Goal: Obtain resource: Obtain resource

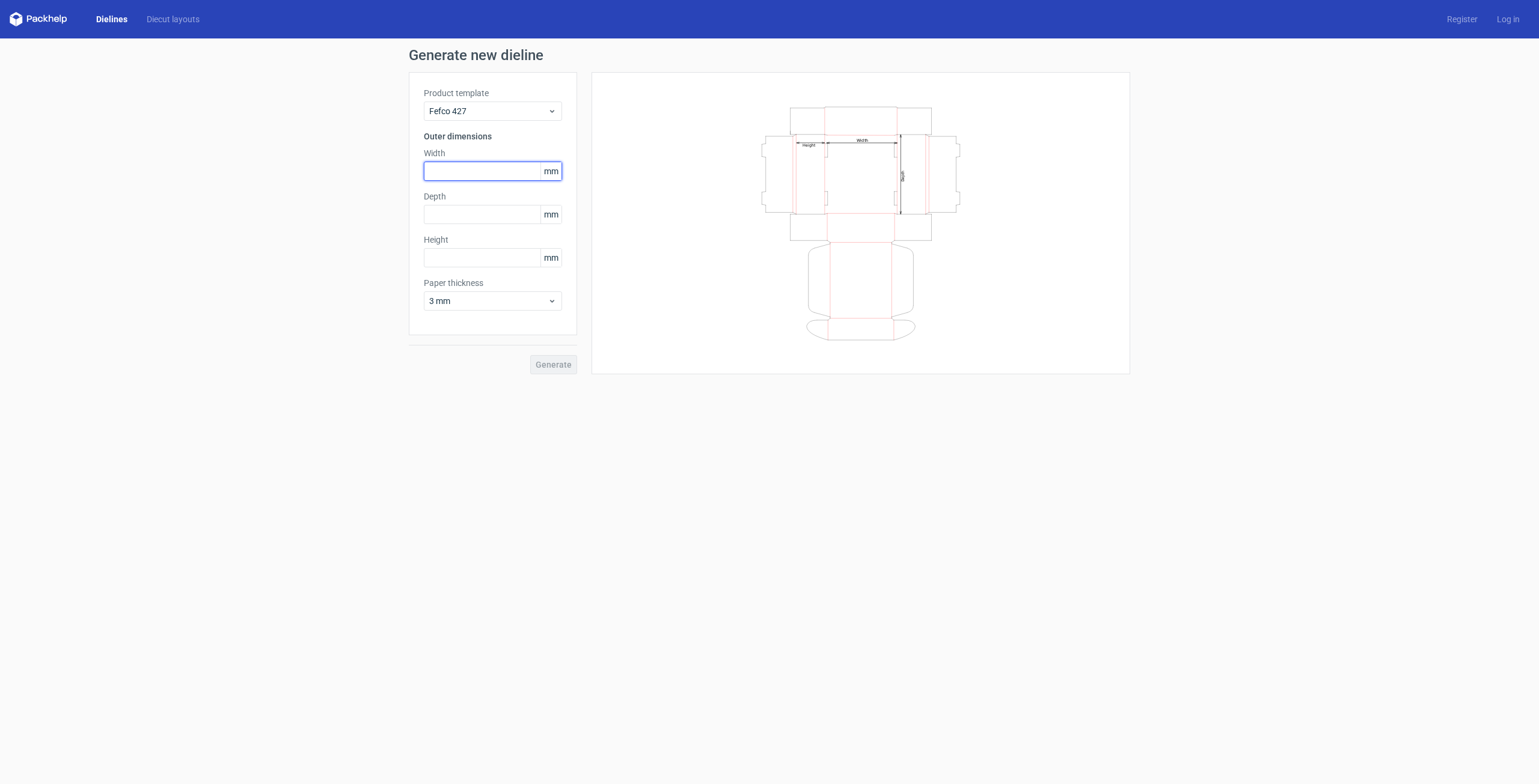
click at [517, 170] on input "text" at bounding box center [492, 171] width 138 height 19
type input "210"
type input "50"
click at [509, 296] on span "3 mm" at bounding box center [488, 301] width 118 height 12
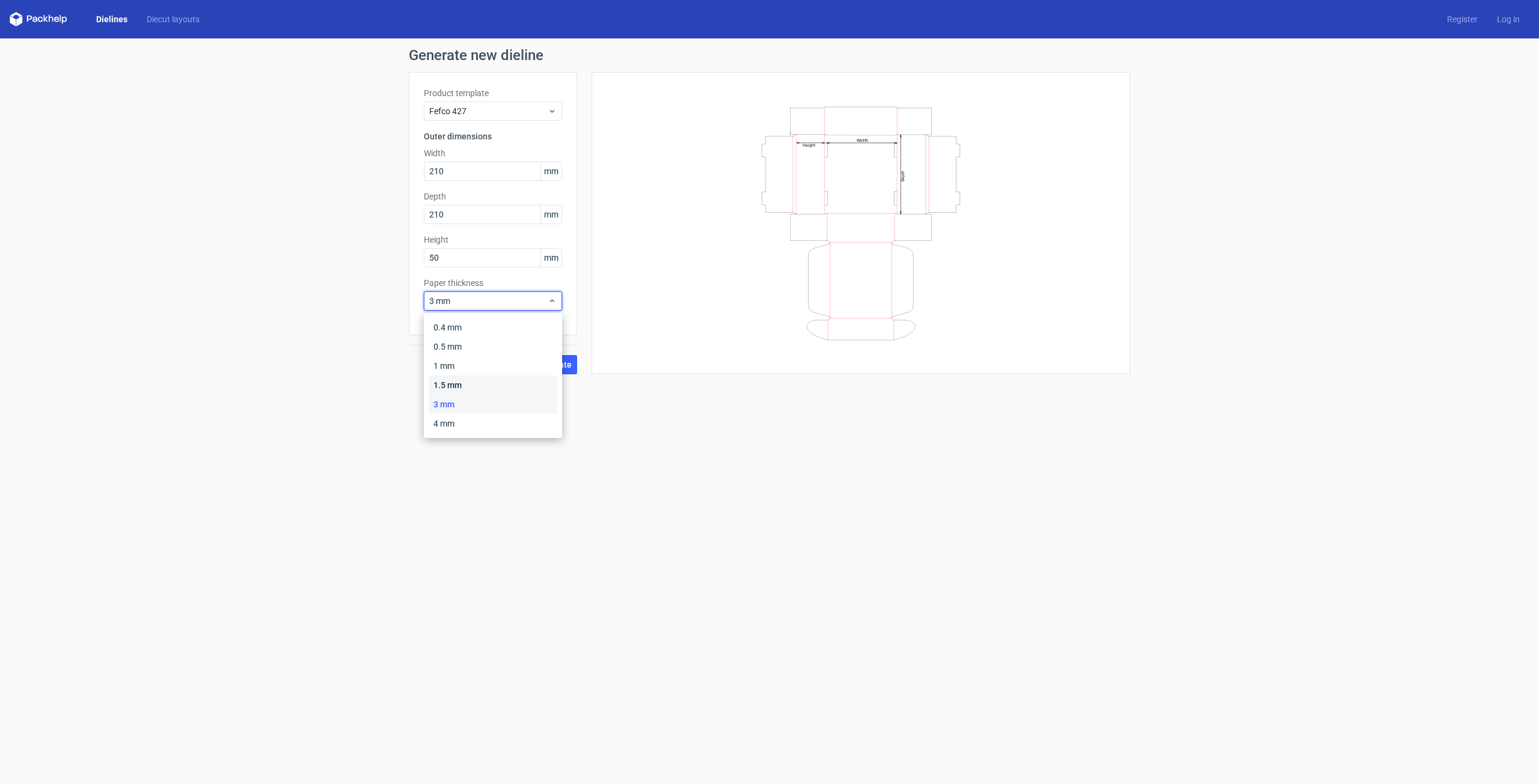
click at [503, 382] on div "1.5 mm" at bounding box center [493, 385] width 129 height 19
click at [543, 425] on form "Generate new dieline Product template Fefco 427 Outer dimensions Width 210 mm D…" at bounding box center [770, 411] width 1539 height 745
click at [558, 370] on button "Generate" at bounding box center [553, 365] width 47 height 19
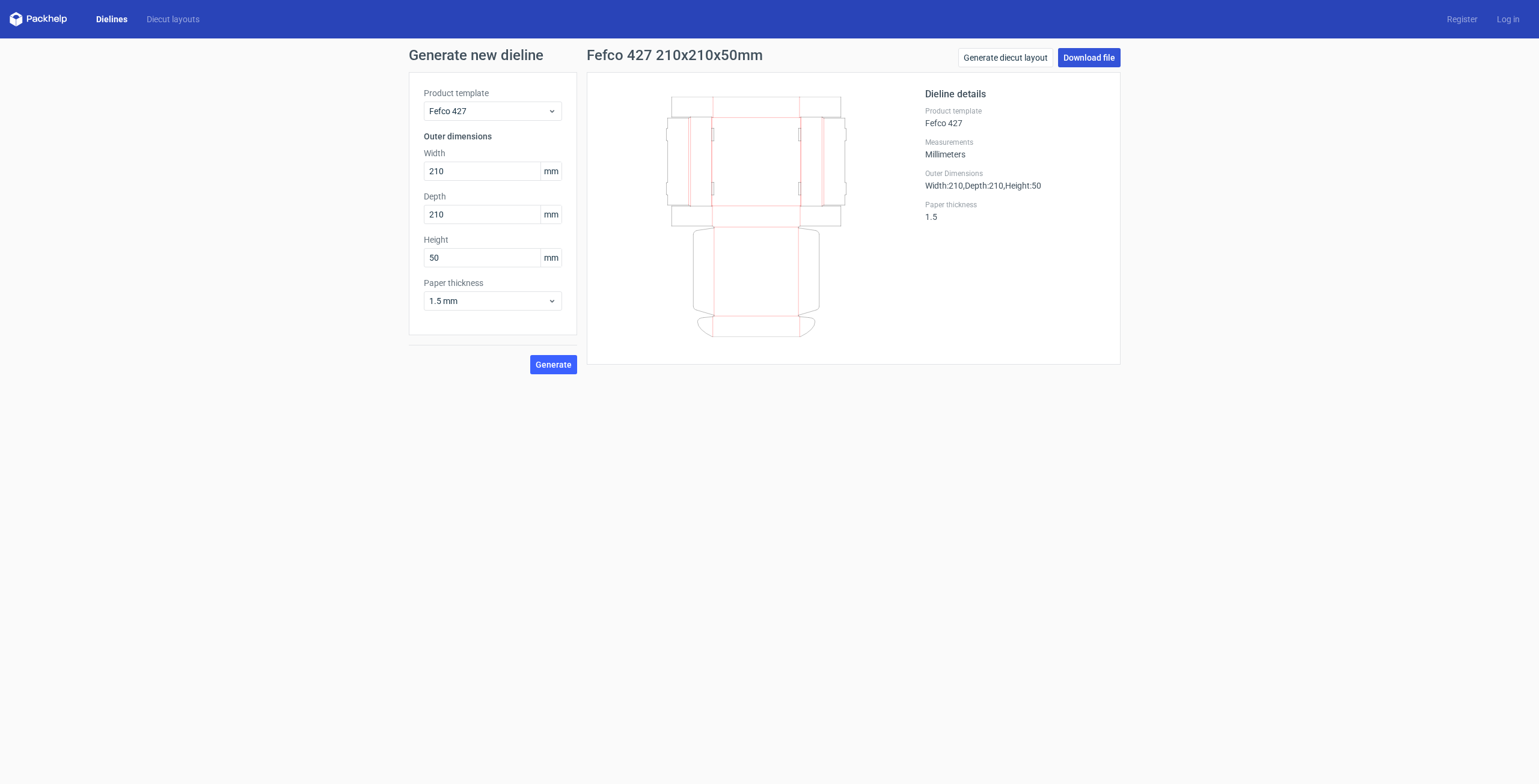
click at [1093, 56] on link "Download file" at bounding box center [1089, 57] width 63 height 19
click at [488, 173] on input "210" at bounding box center [492, 171] width 138 height 19
click at [507, 113] on span "Fefco 427" at bounding box center [488, 112] width 118 height 12
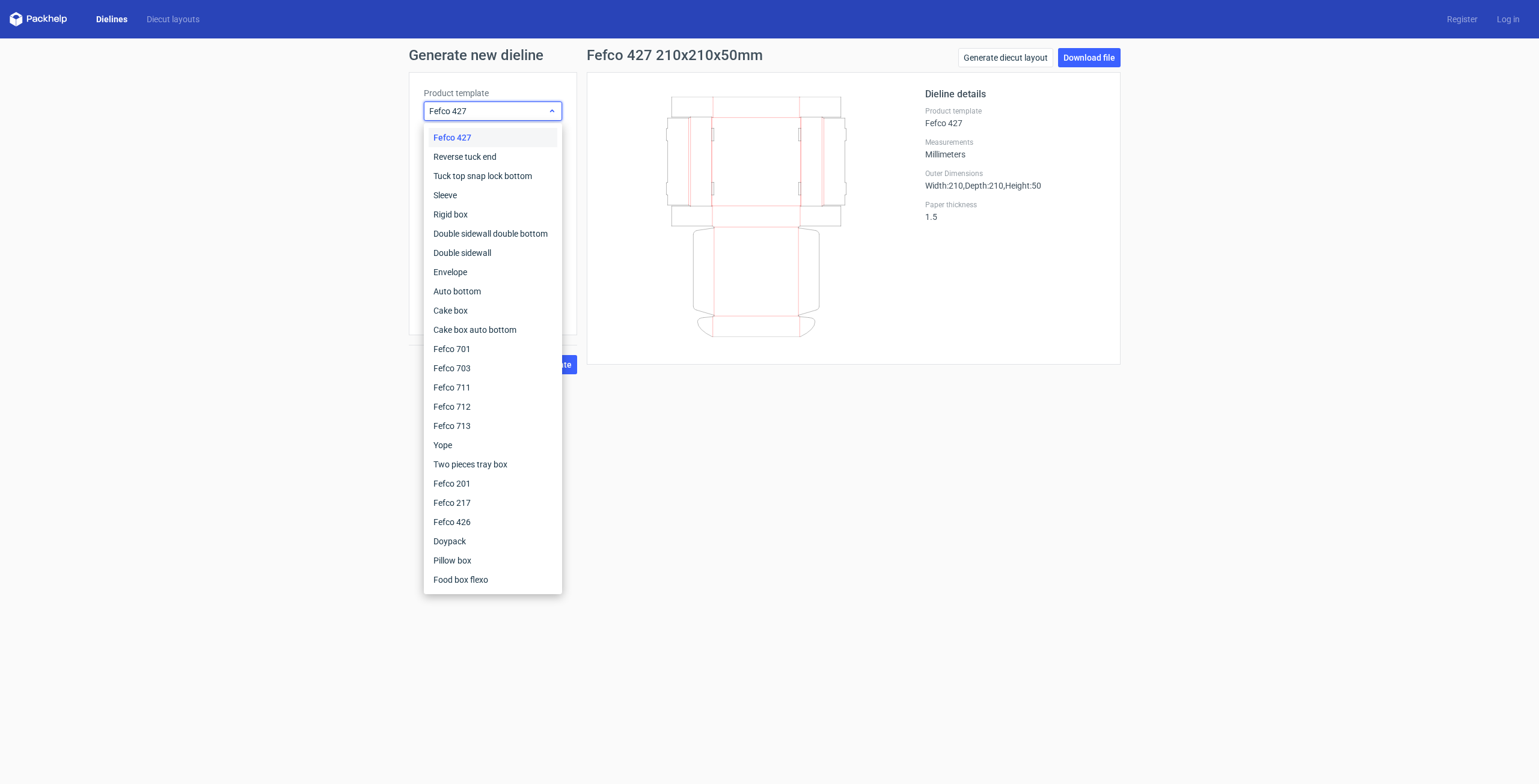
click at [509, 110] on span "Fefco 427" at bounding box center [488, 112] width 118 height 12
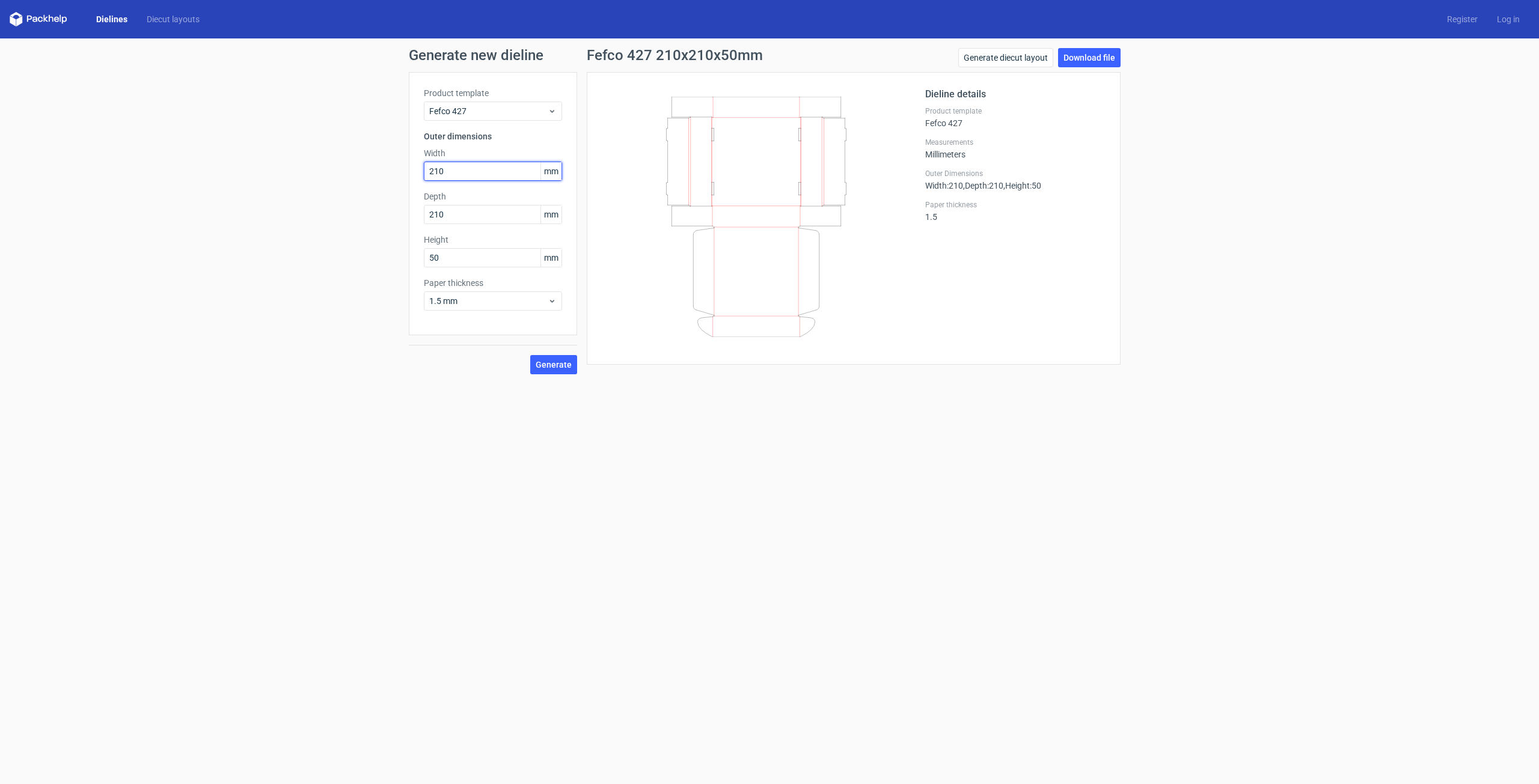
click at [507, 180] on input "210" at bounding box center [492, 171] width 138 height 19
click at [515, 300] on span "1.5 mm" at bounding box center [488, 301] width 118 height 12
click at [485, 366] on div "1 mm" at bounding box center [493, 365] width 129 height 19
click at [500, 178] on input "210" at bounding box center [492, 171] width 138 height 19
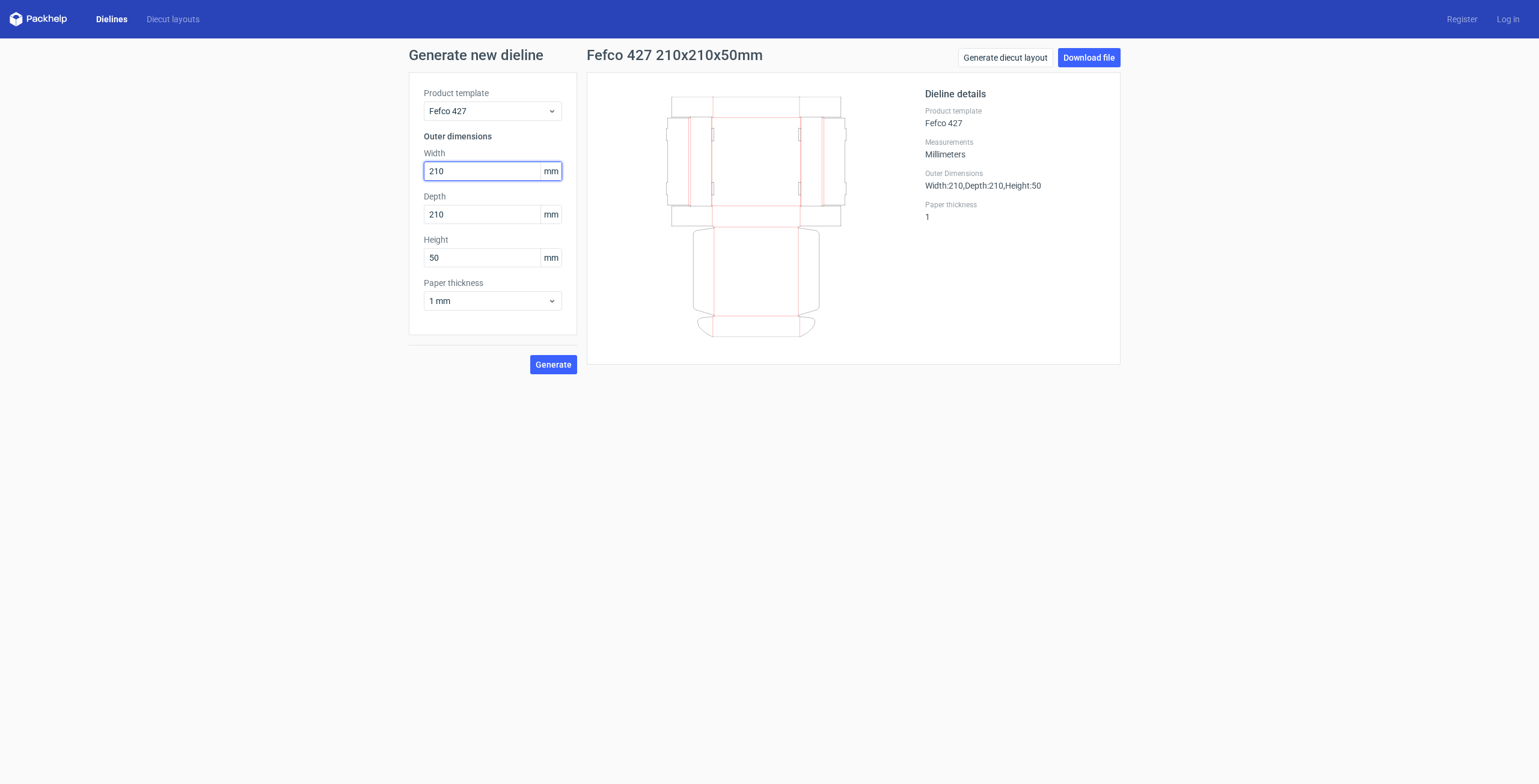
click at [500, 180] on input "210" at bounding box center [492, 171] width 138 height 19
type input "160"
type input "135"
type input "70"
click at [573, 366] on button "Generate" at bounding box center [553, 365] width 47 height 19
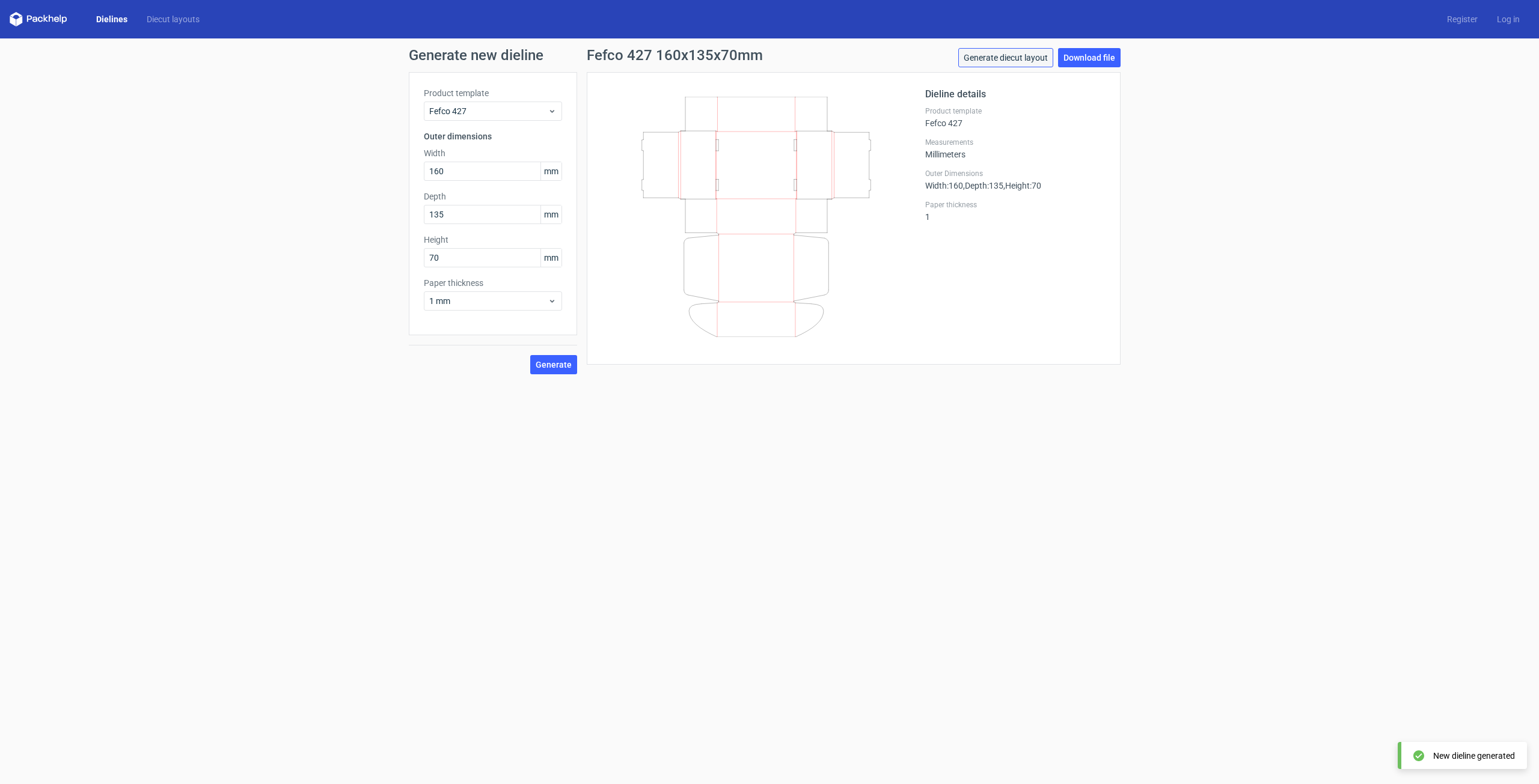
click at [1029, 55] on link "Generate diecut layout" at bounding box center [1005, 57] width 95 height 19
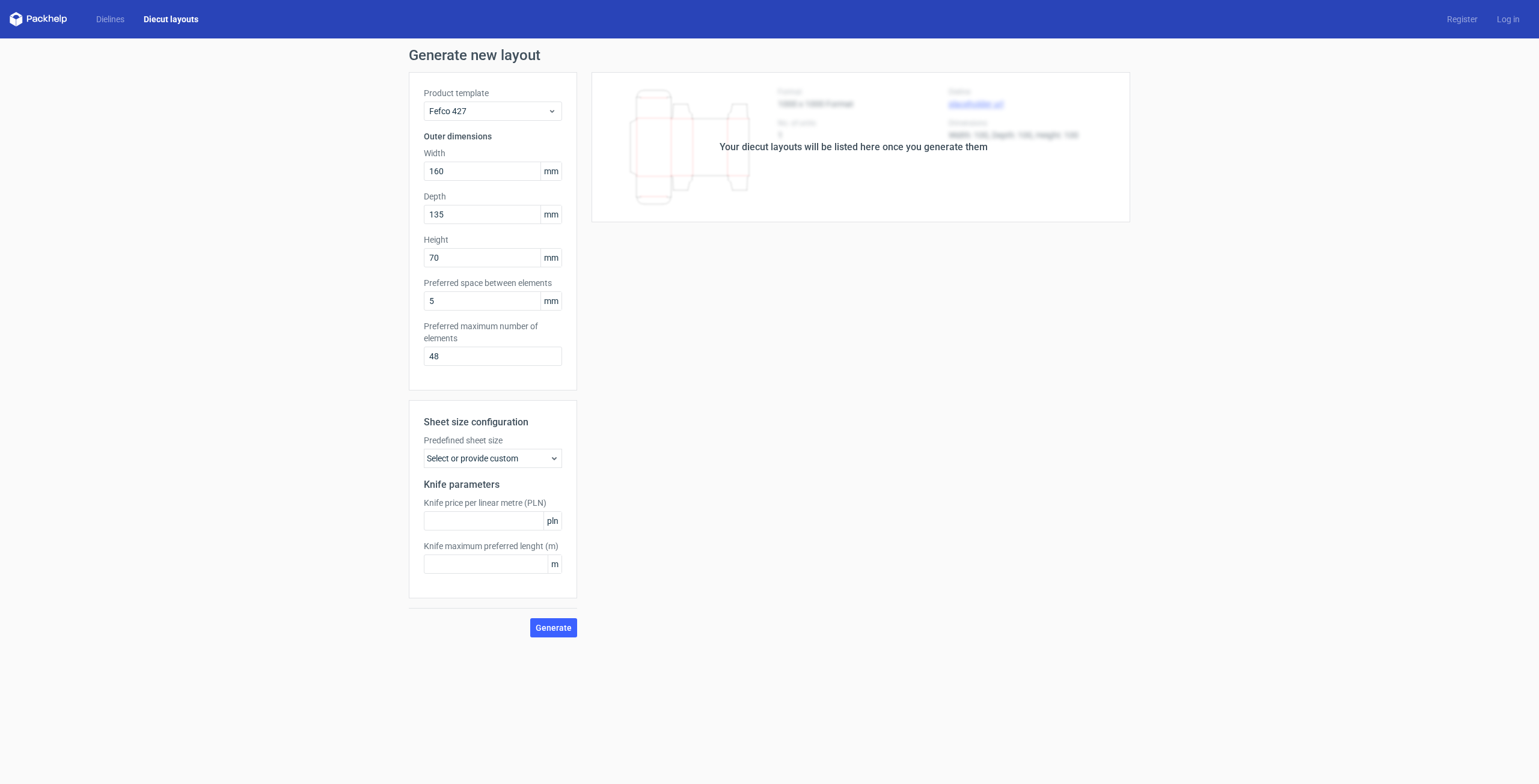
click at [512, 456] on div "Select or provide custom" at bounding box center [492, 458] width 138 height 19
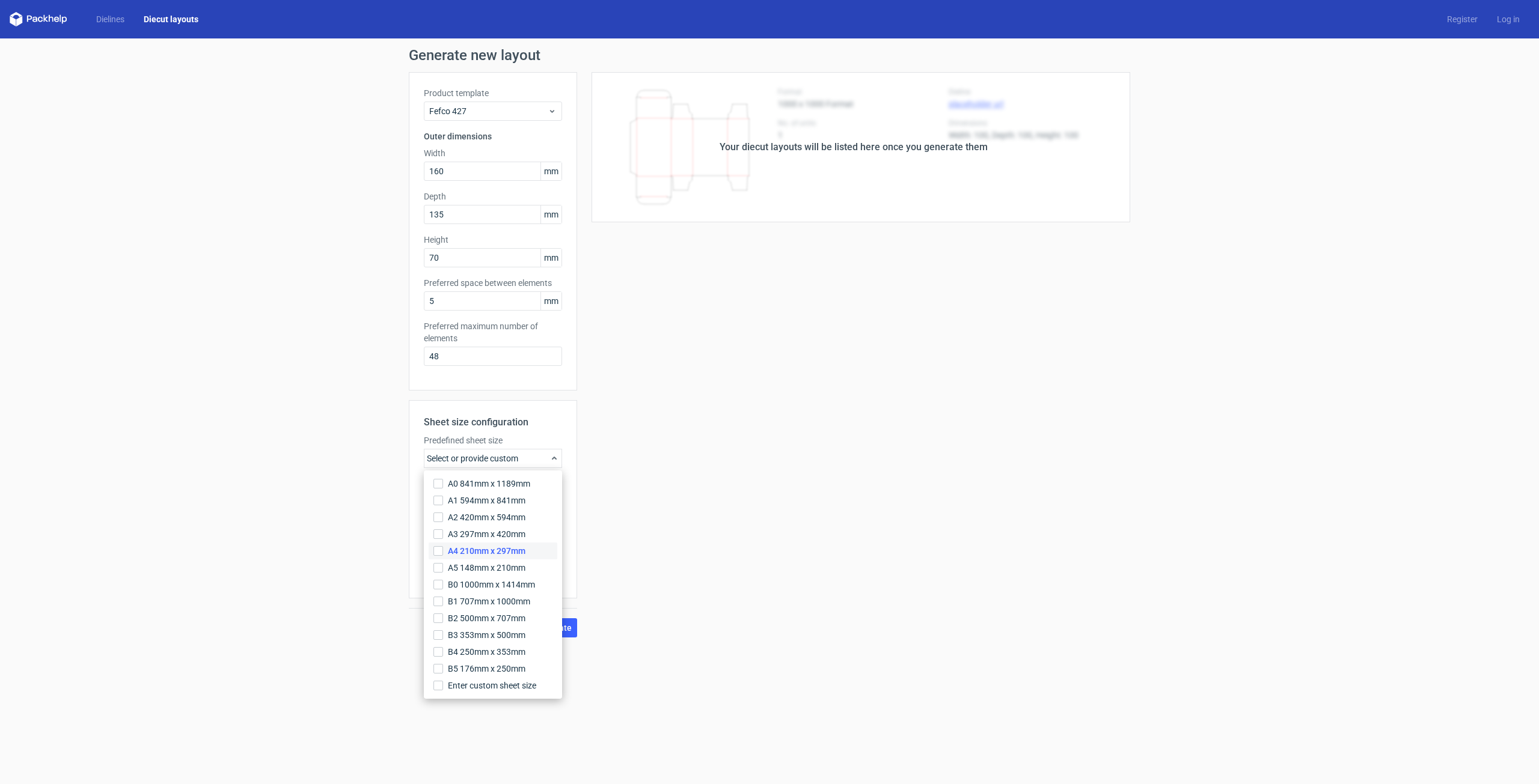
click at [507, 548] on span "A4 210mm x 297mm" at bounding box center [486, 551] width 77 height 12
click at [443, 548] on input "A4 210mm x 297mm" at bounding box center [438, 551] width 9 height 9
click at [517, 432] on div "Sheet size configuration Predefined sheet size A4_210mm_x_297mm Knife parameter…" at bounding box center [492, 499] width 168 height 198
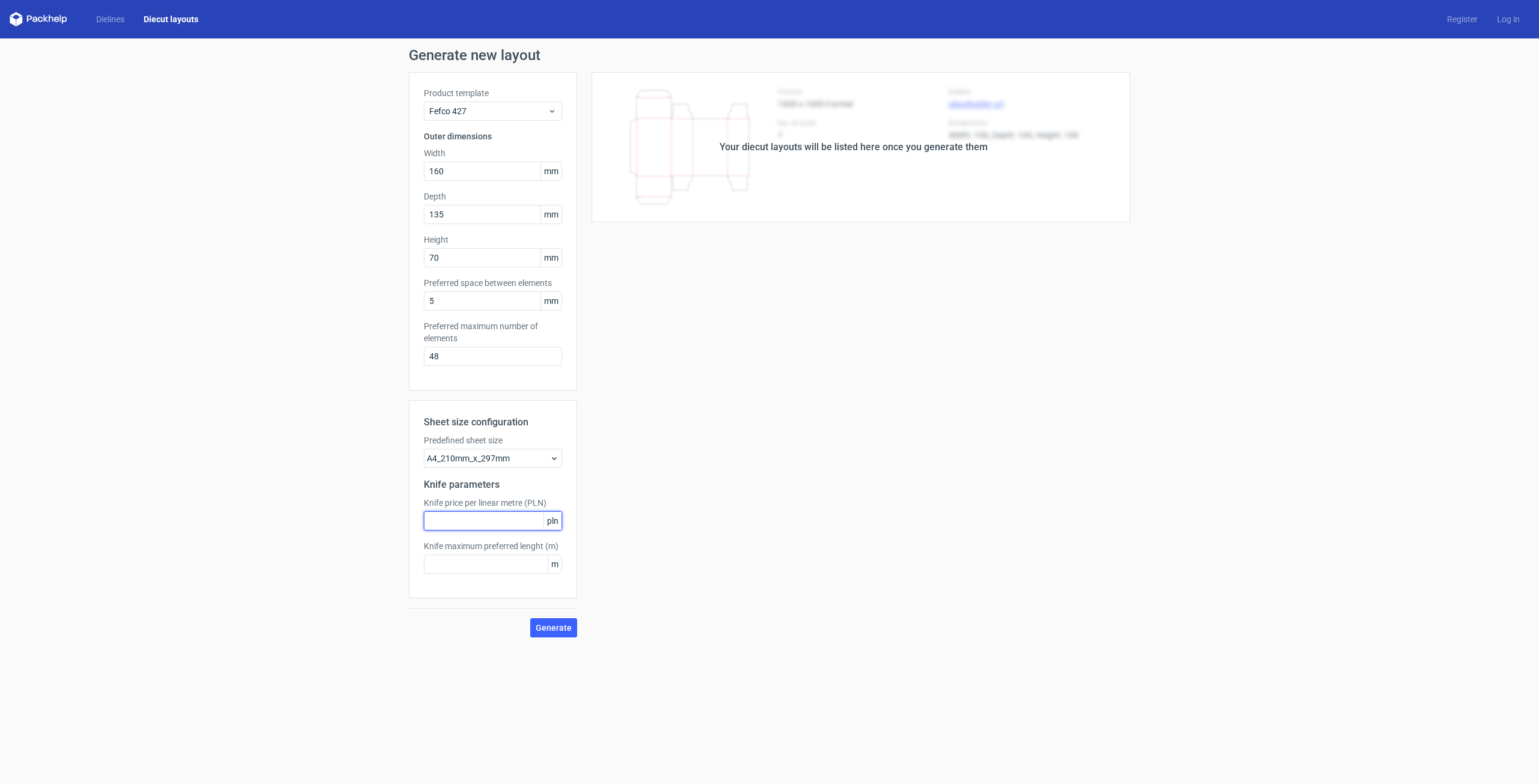
click at [519, 524] on input "text" at bounding box center [492, 521] width 138 height 19
click at [519, 500] on label "Knife price per linear metre (PLN)" at bounding box center [492, 503] width 138 height 12
click at [529, 512] on input "text" at bounding box center [492, 521] width 138 height 19
click at [563, 630] on span "Generate" at bounding box center [553, 628] width 36 height 9
click at [554, 631] on span "Generate" at bounding box center [553, 628] width 36 height 9
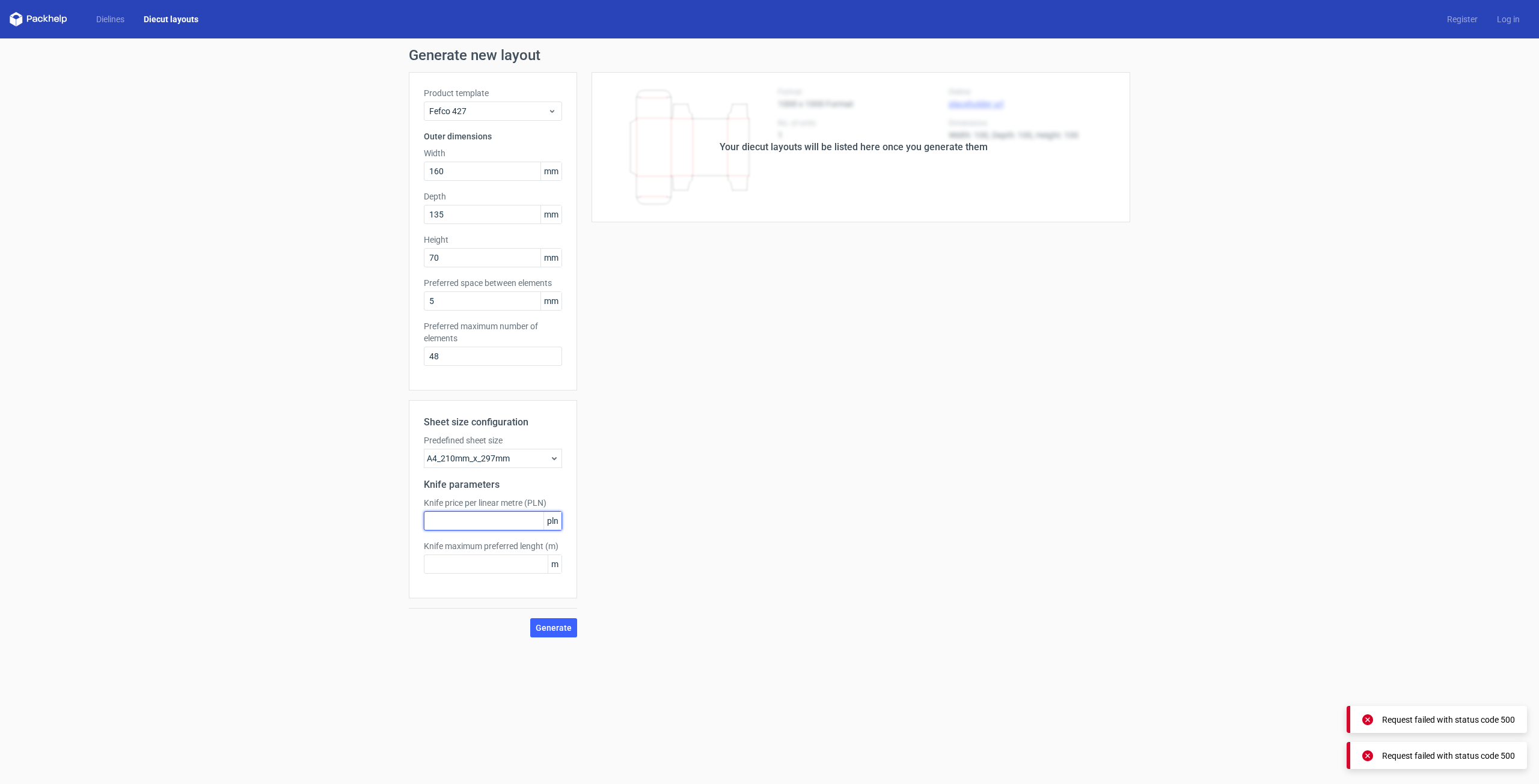
click at [452, 519] on input "text" at bounding box center [492, 521] width 138 height 19
click at [552, 523] on span "pln" at bounding box center [552, 521] width 18 height 18
click at [527, 527] on input "text" at bounding box center [492, 521] width 138 height 19
type input "1"
click at [527, 567] on input "text" at bounding box center [492, 564] width 138 height 19
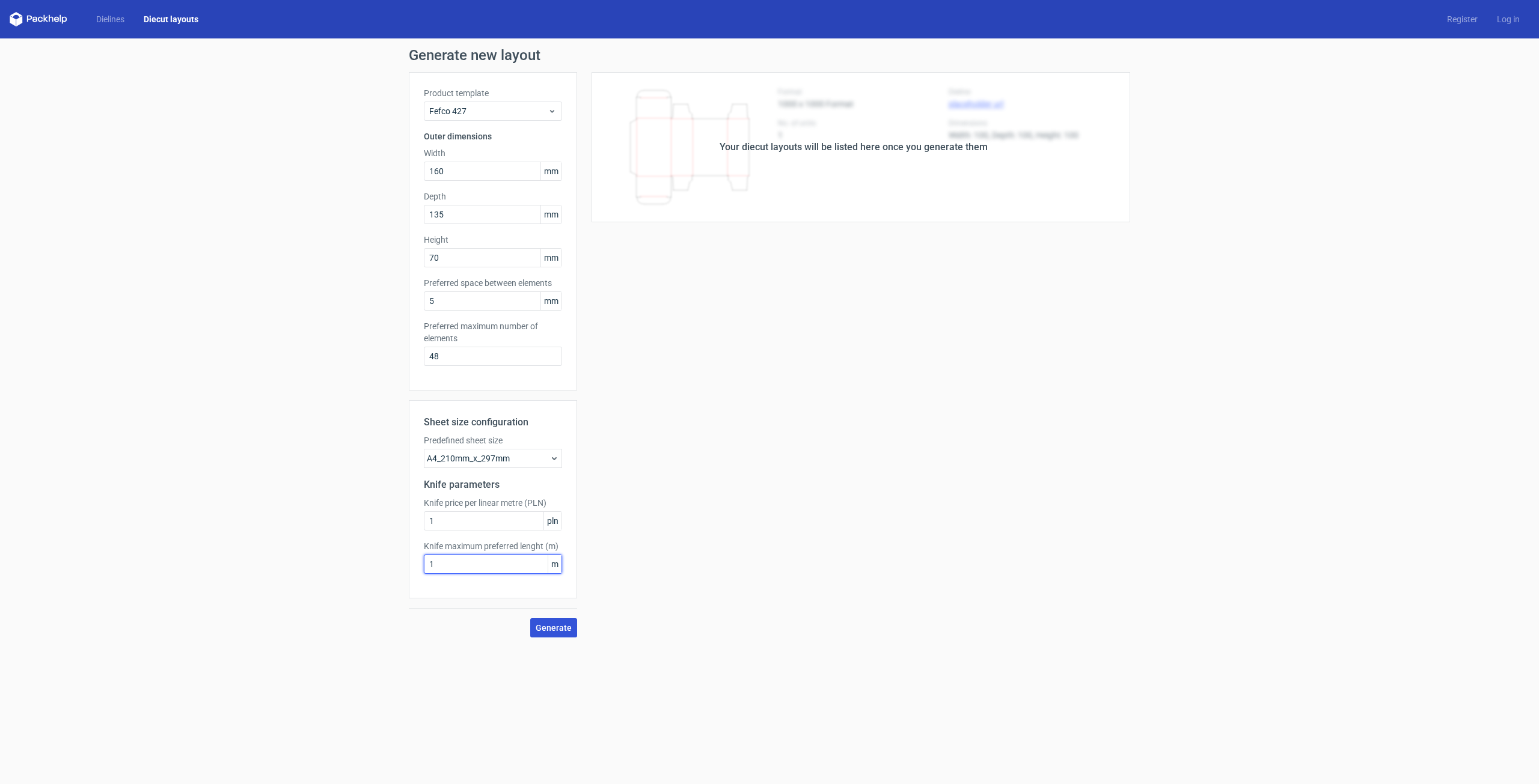
type input "1"
click at [545, 631] on span "Generate" at bounding box center [553, 628] width 36 height 9
click at [468, 522] on input "1" at bounding box center [492, 521] width 138 height 19
click at [491, 565] on input "1" at bounding box center [492, 564] width 138 height 19
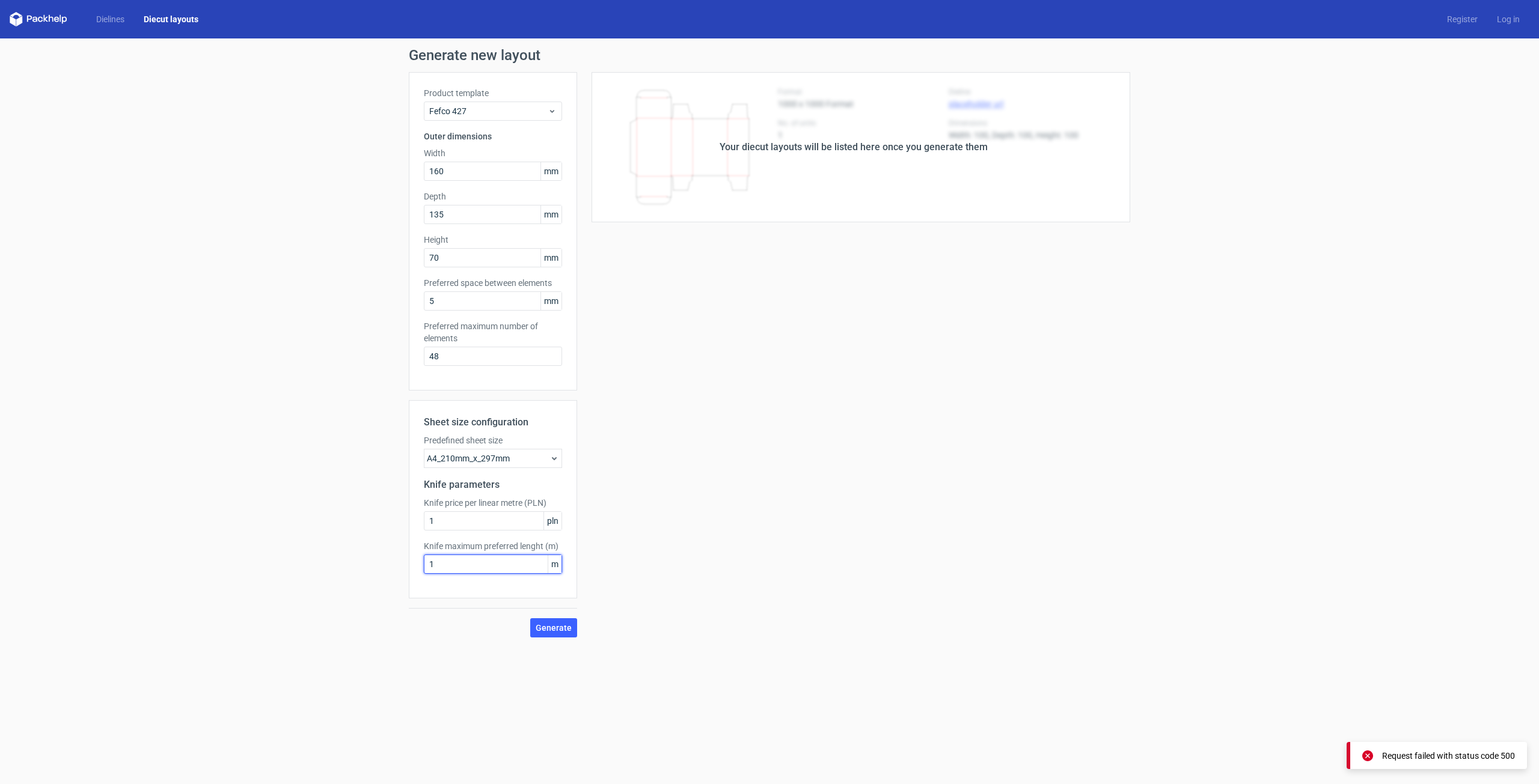
click at [491, 565] on input "1" at bounding box center [492, 564] width 138 height 19
click at [495, 519] on input "1" at bounding box center [492, 521] width 138 height 19
type input "10"
click at [542, 629] on span "Generate" at bounding box center [553, 628] width 36 height 9
click at [492, 360] on input "48" at bounding box center [492, 356] width 138 height 19
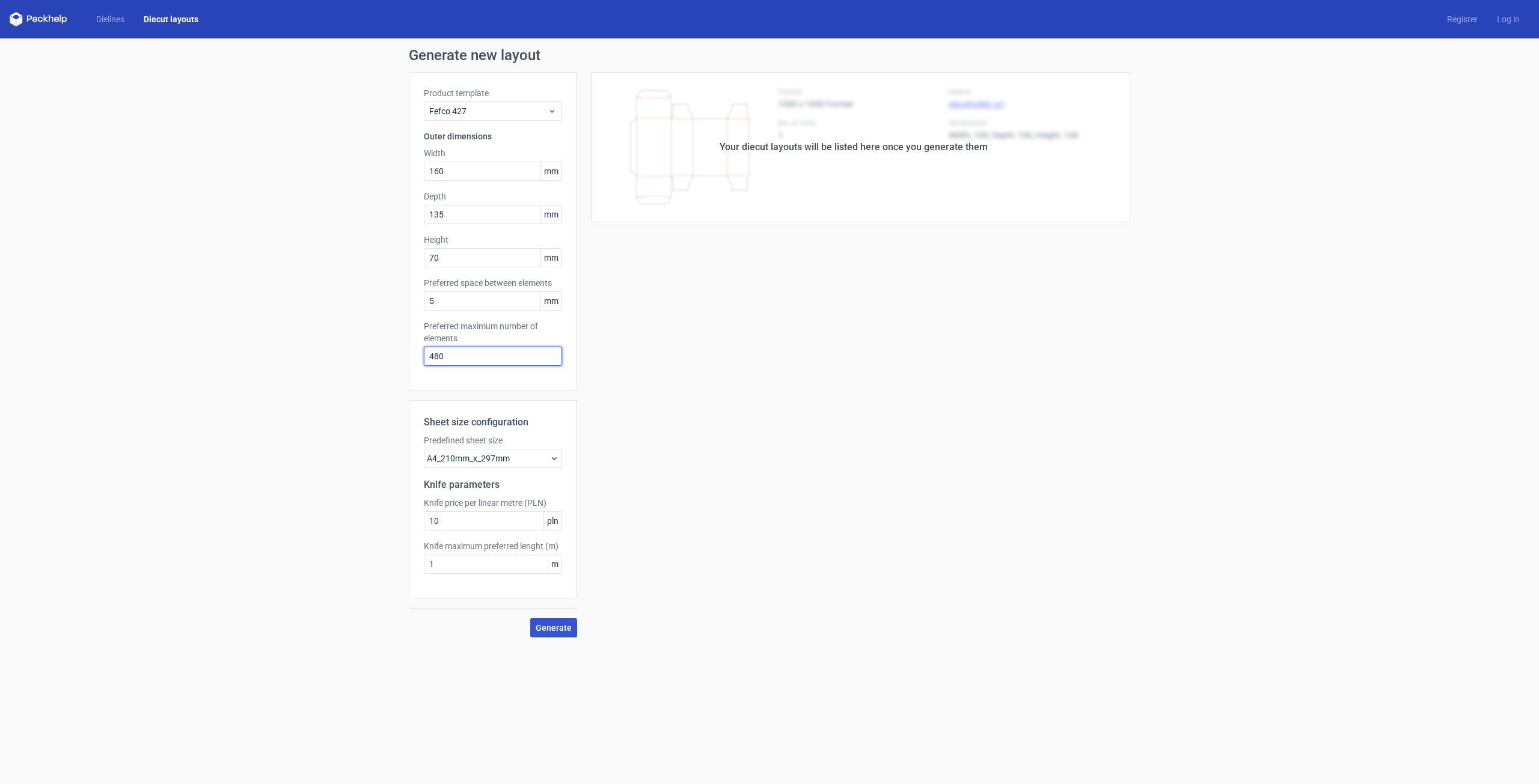
type input "480"
click at [551, 625] on span "Generate" at bounding box center [553, 628] width 36 height 9
click at [806, 147] on div "Your diecut layouts will be listed here once you generate them" at bounding box center [854, 147] width 268 height 15
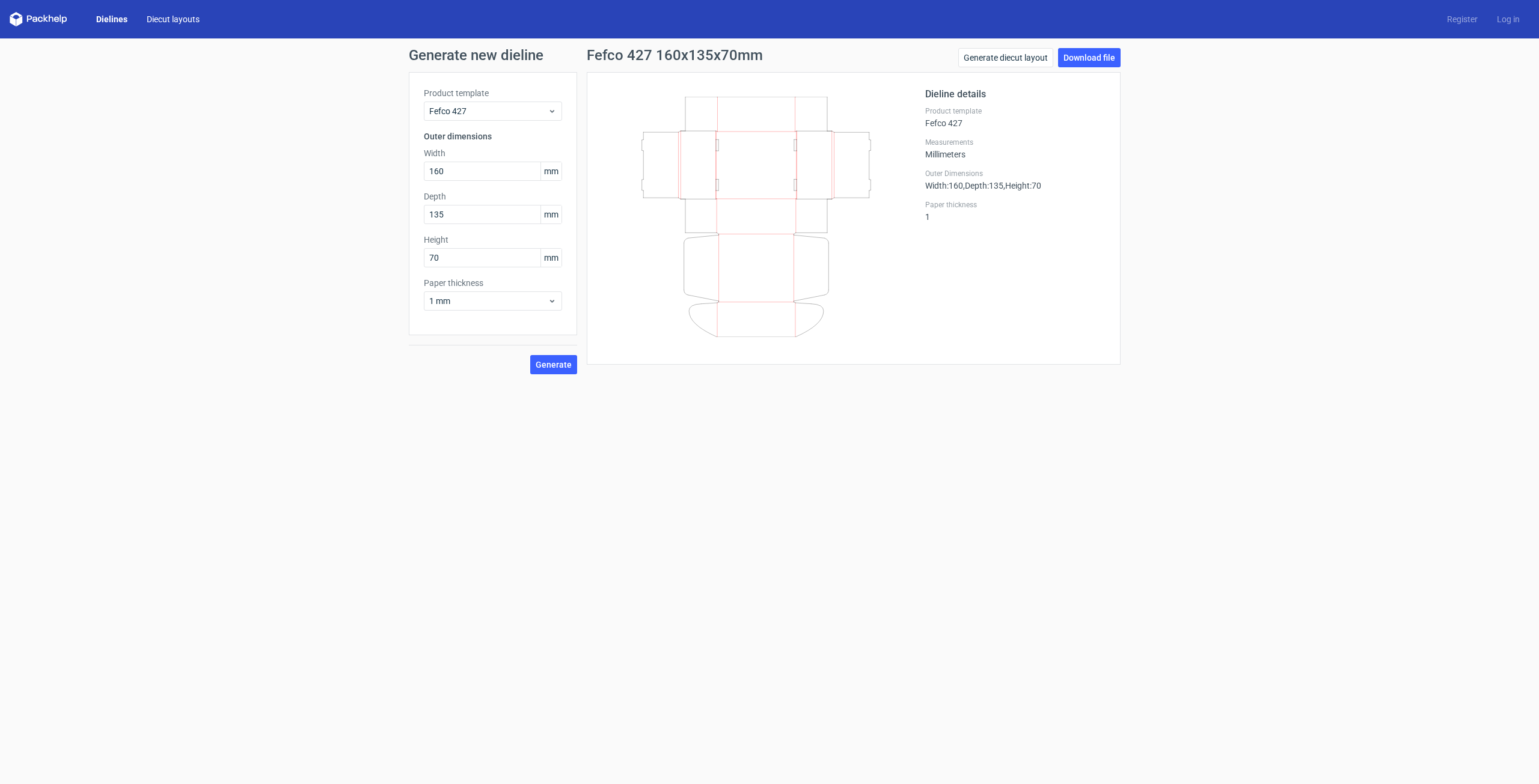
click at [149, 21] on link "Diecut layouts" at bounding box center [173, 19] width 72 height 12
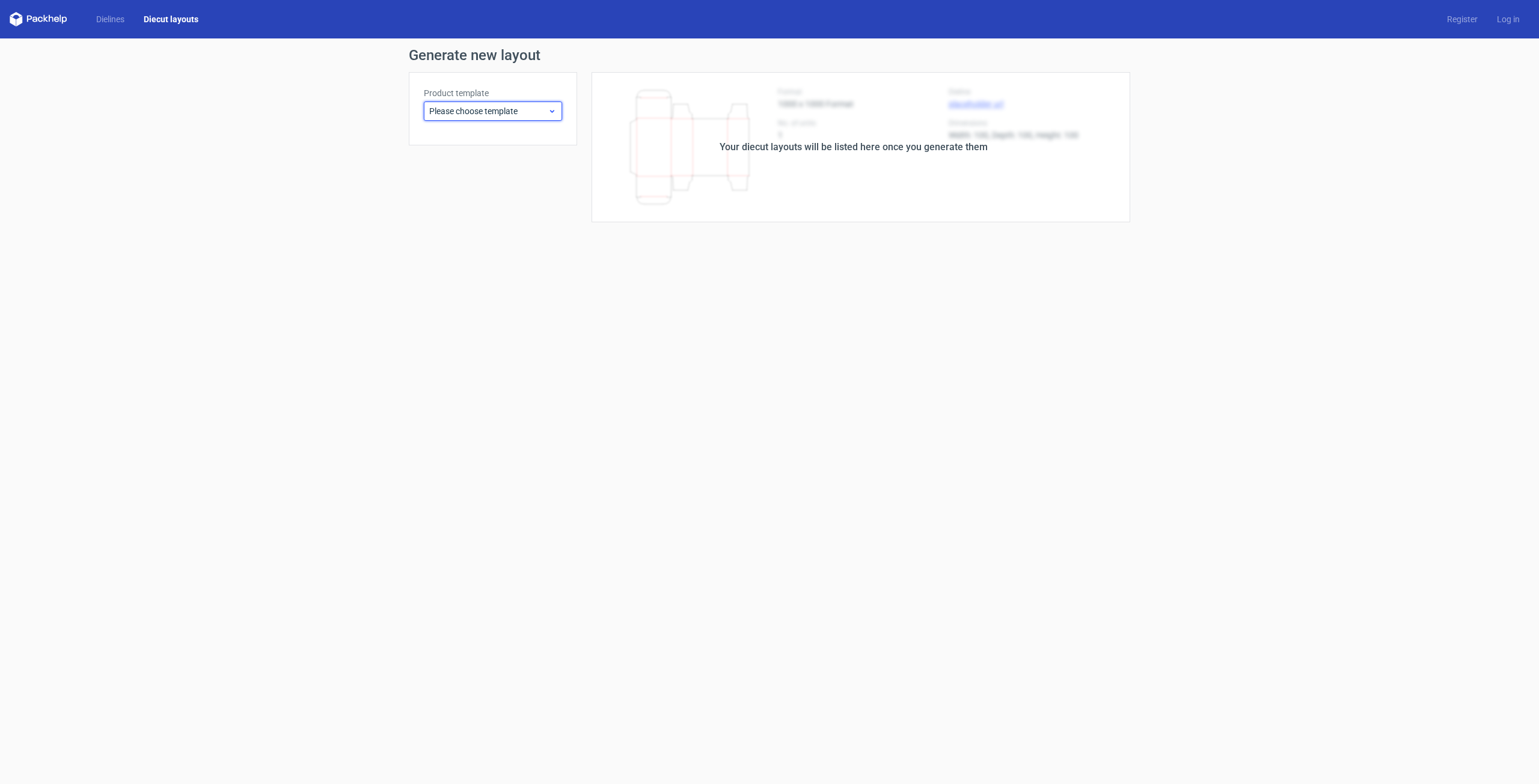
click at [486, 104] on div "Please choose template" at bounding box center [492, 111] width 138 height 19
click at [464, 137] on div "Fefco 427" at bounding box center [493, 137] width 129 height 19
click at [509, 172] on input "text" at bounding box center [492, 171] width 138 height 19
type input "160"
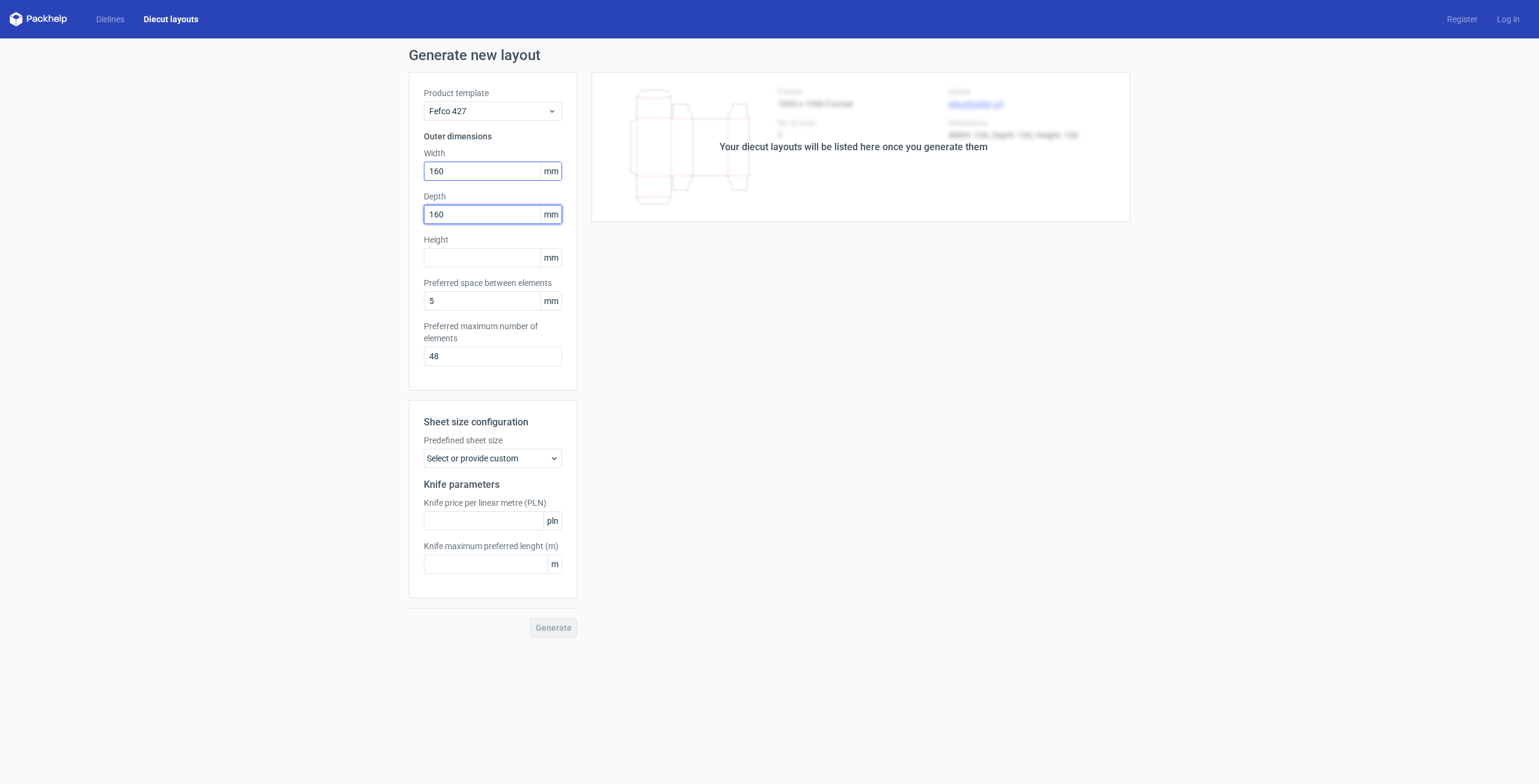
type input "160"
type input "50"
click at [491, 299] on input "5" at bounding box center [492, 301] width 138 height 19
drag, startPoint x: 491, startPoint y: 299, endPoint x: 407, endPoint y: 299, distance: 84.0
click at [407, 299] on div "Generate new layout Product template Fefco 427 Outer dimensions Width 160 mm De…" at bounding box center [770, 343] width 1539 height 609
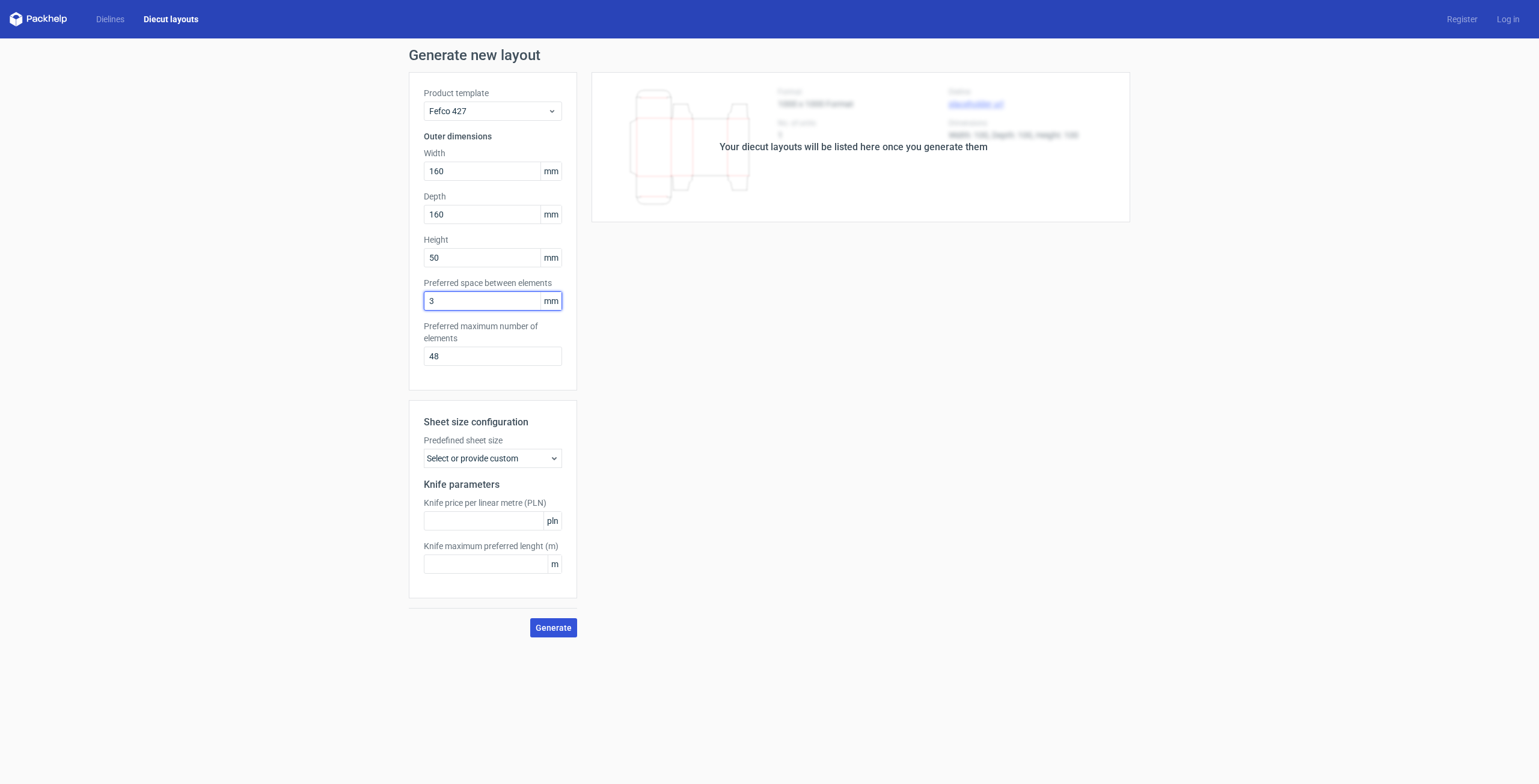
type input "3"
click at [560, 635] on button "Generate" at bounding box center [553, 628] width 47 height 19
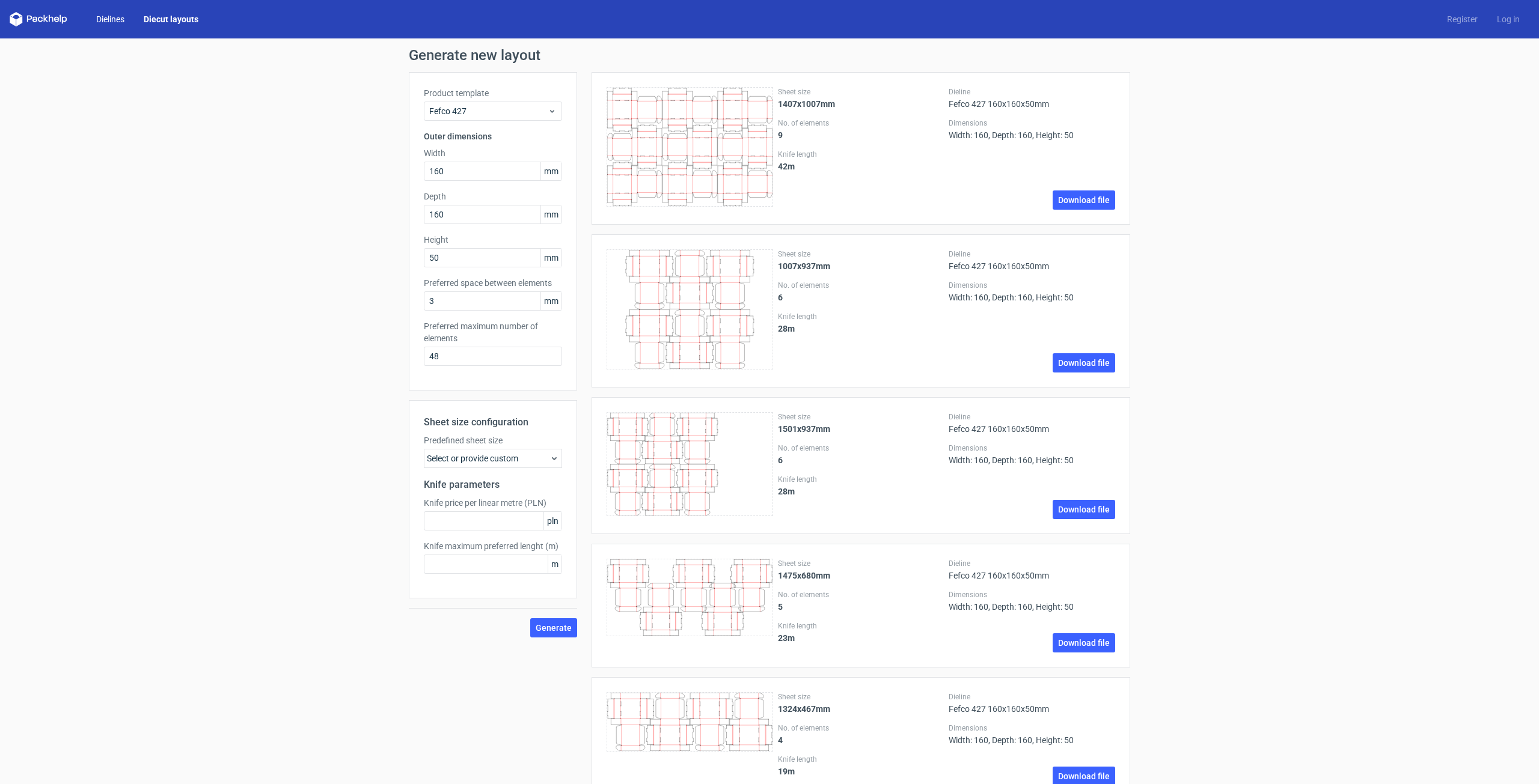
click at [97, 21] on link "Dielines" at bounding box center [110, 19] width 47 height 12
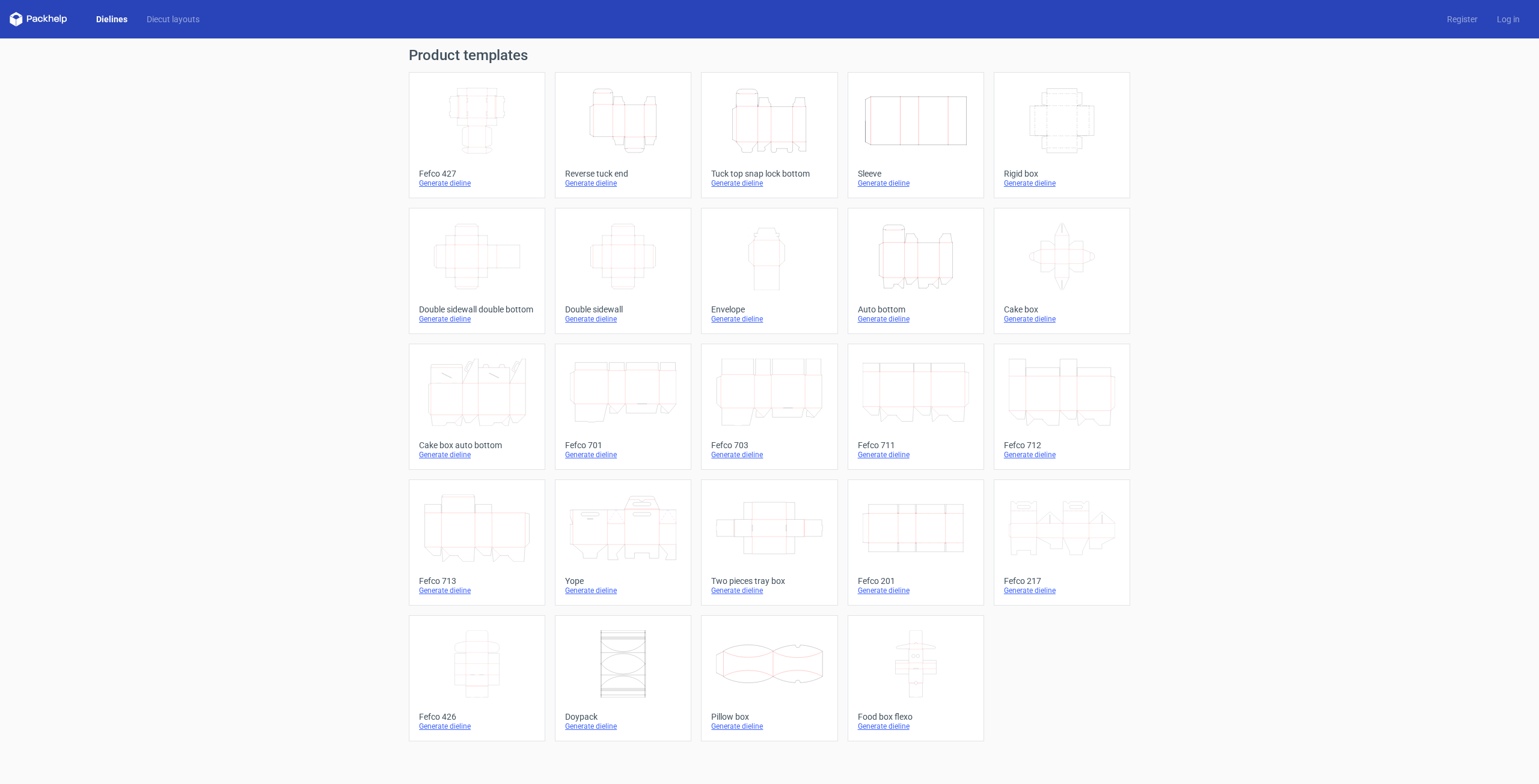
click at [462, 87] on icon "Width Depth Height" at bounding box center [477, 121] width 106 height 67
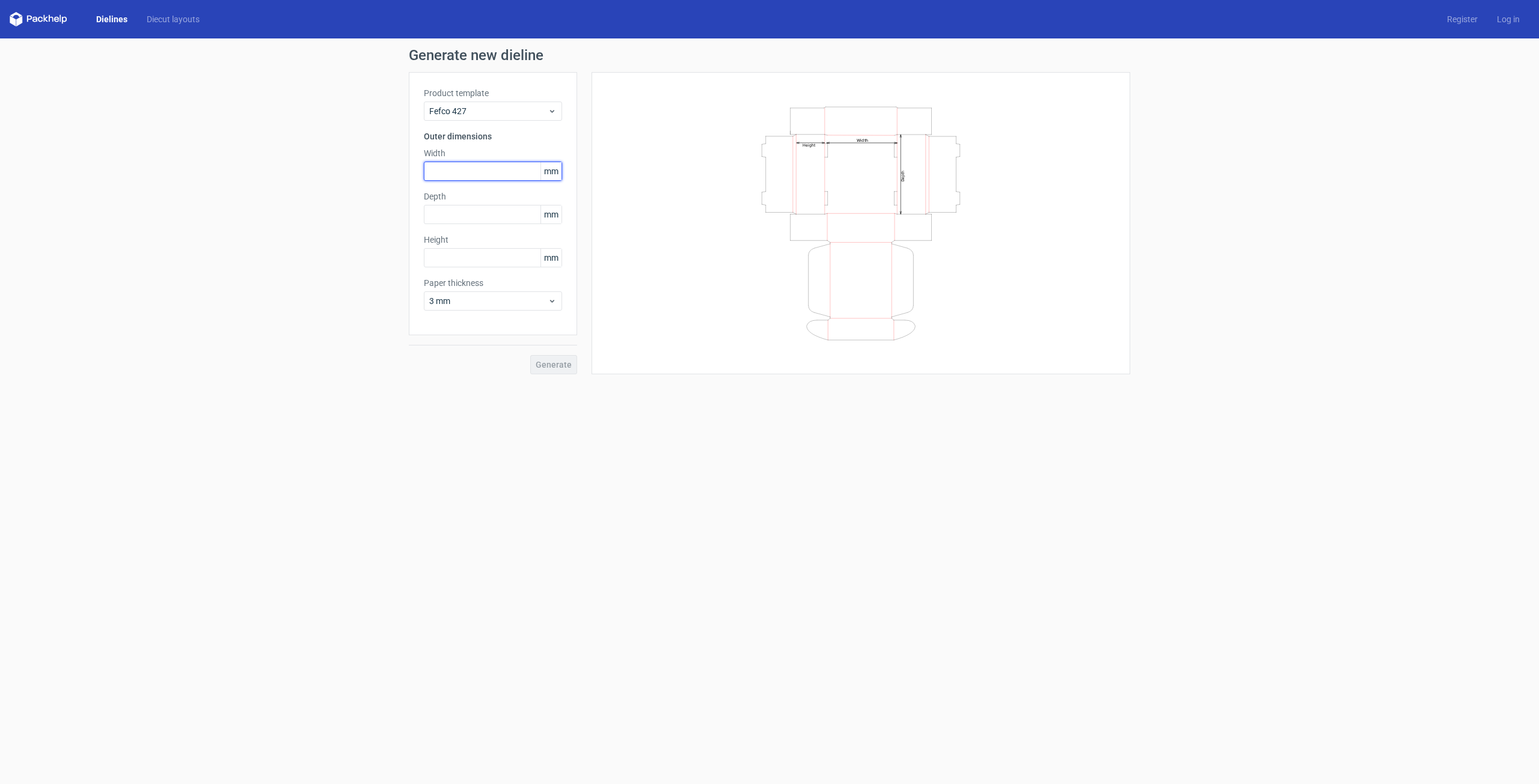
click at [483, 171] on input "text" at bounding box center [492, 171] width 138 height 19
click at [478, 137] on h3 "Outer dimensions" at bounding box center [492, 136] width 138 height 12
click at [479, 136] on h3 "Outer dimensions" at bounding box center [492, 136] width 138 height 12
click at [499, 178] on input "text" at bounding box center [492, 171] width 138 height 19
type input "173"
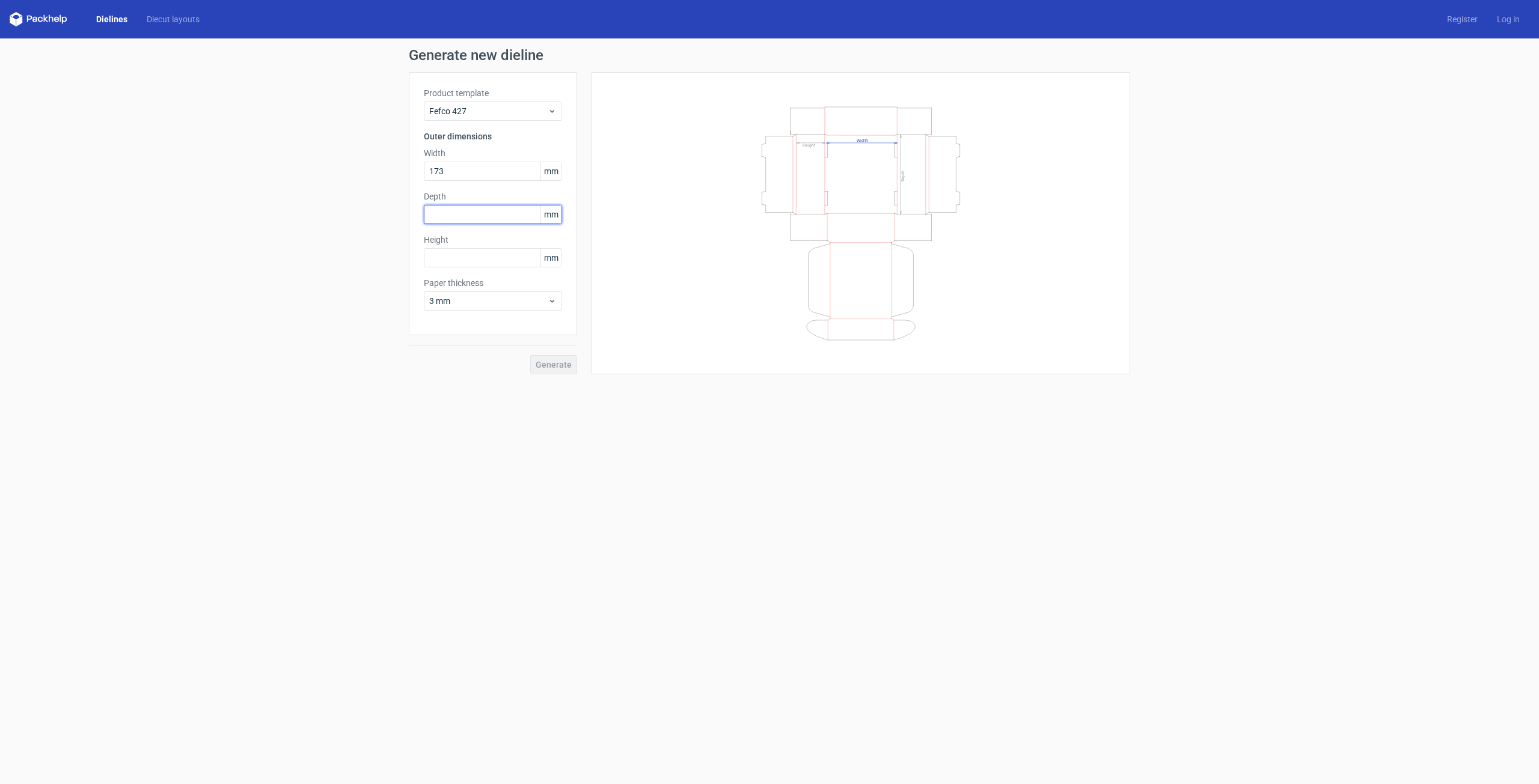
click at [497, 214] on input "text" at bounding box center [492, 214] width 138 height 19
type input "137"
click at [511, 264] on input "text" at bounding box center [492, 257] width 138 height 19
type input "72"
click at [561, 366] on span "Generate" at bounding box center [553, 365] width 36 height 9
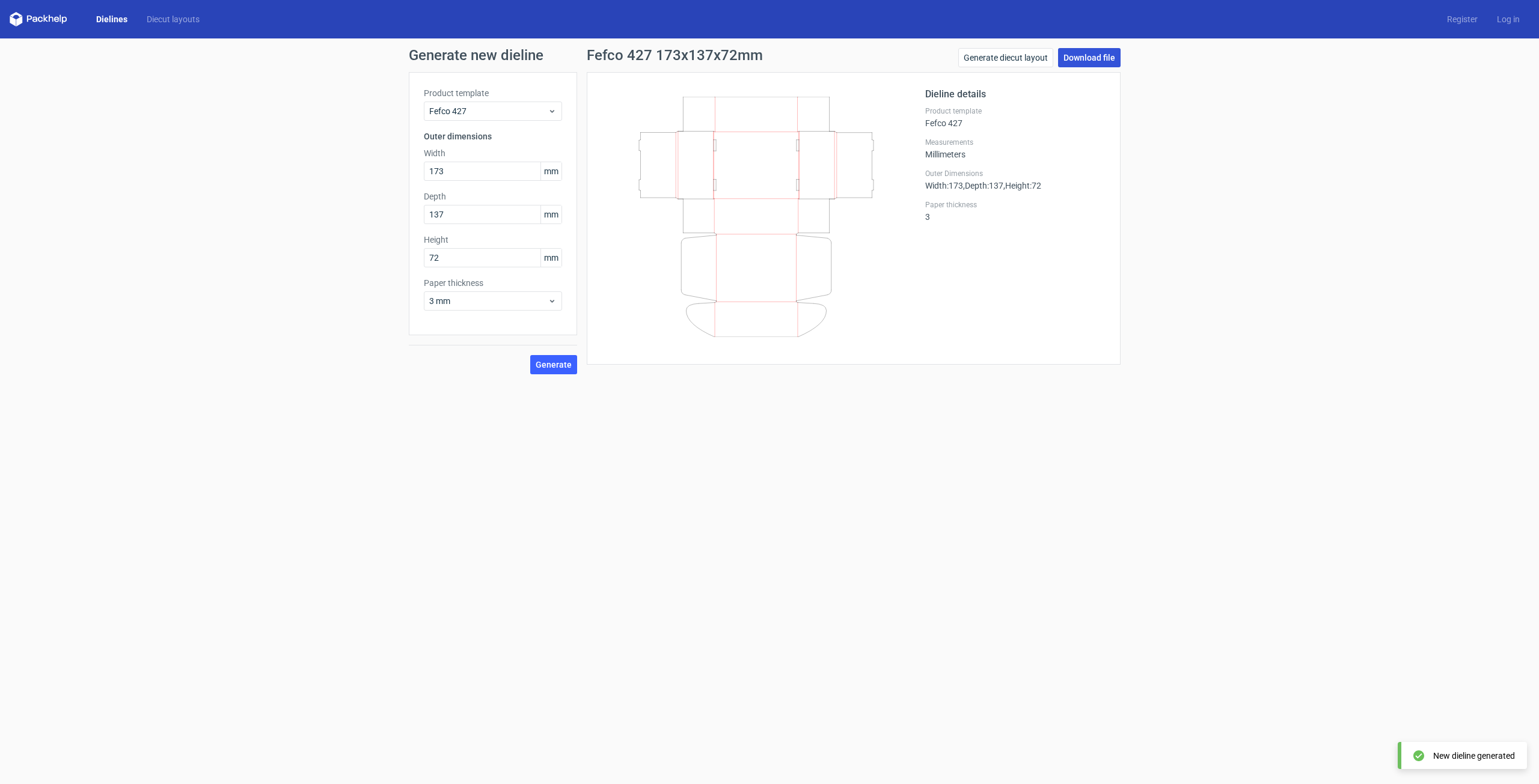
click at [1089, 51] on link "Download file" at bounding box center [1089, 57] width 63 height 19
